Goal: Feedback & Contribution: Leave review/rating

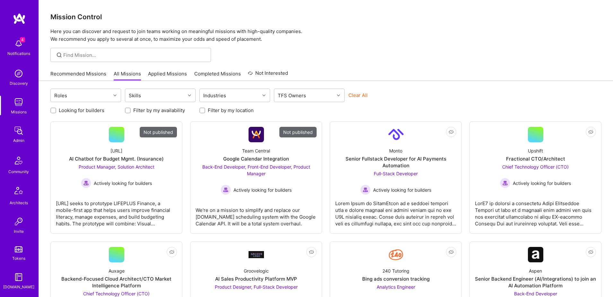
scroll to position [113, 0]
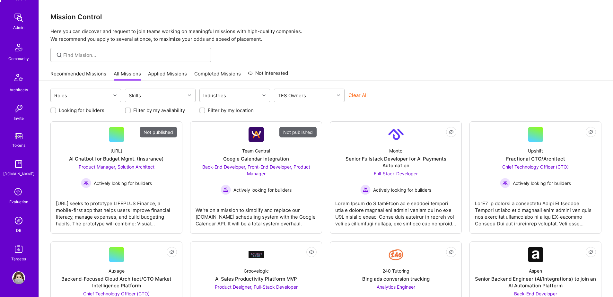
click at [18, 220] on img at bounding box center [18, 220] width 13 height 13
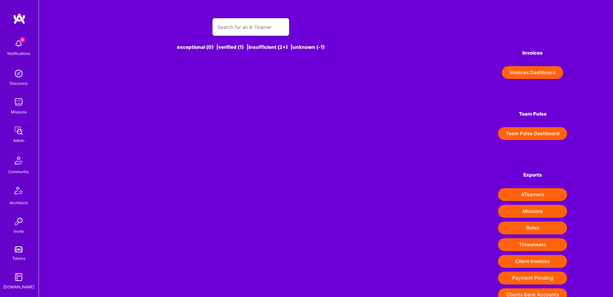
click at [232, 25] on input "text" at bounding box center [250, 27] width 67 height 16
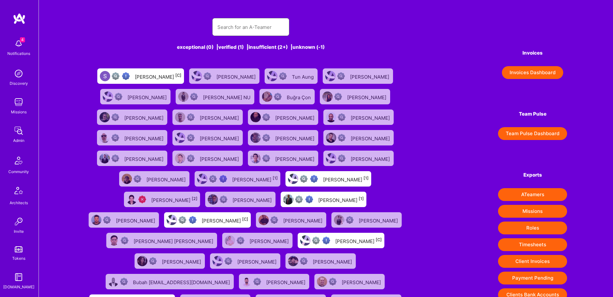
paste input "[EMAIL_ADDRESS][DOMAIN_NAME]"
type input "[EMAIL_ADDRESS][DOMAIN_NAME]"
paste input "[EMAIL_ADDRESS][DOMAIN_NAME]"
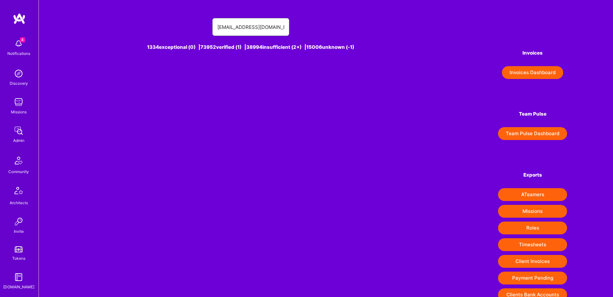
paste input "[PERSON_NAME]"
type input "[PERSON_NAME]"
click at [246, 77] on div "[PERSON_NAME] [1]" at bounding box center [258, 76] width 46 height 8
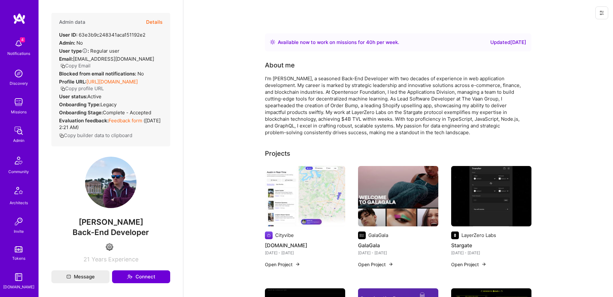
click at [154, 21] on button "Details" at bounding box center [154, 22] width 16 height 19
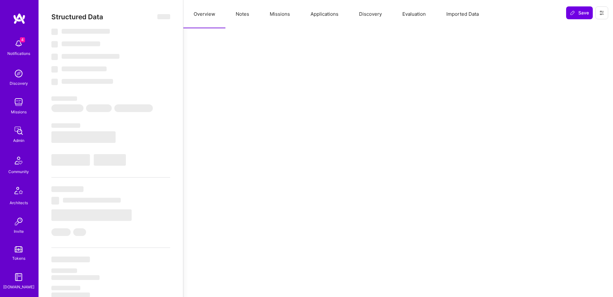
click at [418, 13] on button "Evaluation" at bounding box center [414, 14] width 44 height 28
select select "Right Now"
select select "4"
select select "6"
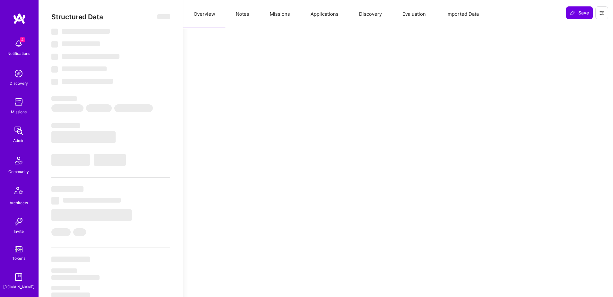
select select "6"
select select "PL"
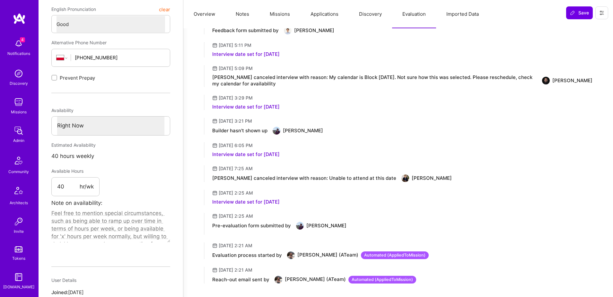
scroll to position [233, 0]
